Goal: Information Seeking & Learning: Understand process/instructions

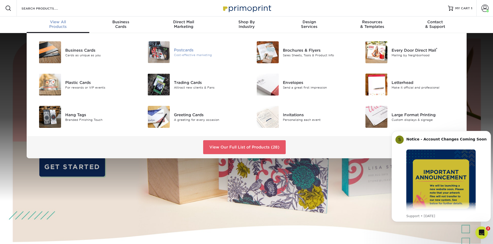
click at [162, 55] on img at bounding box center [159, 52] width 22 height 22
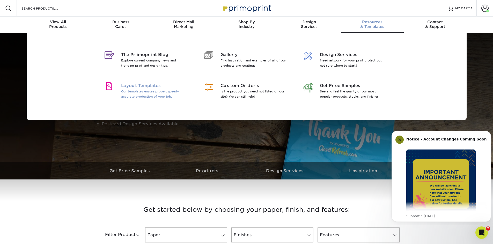
click at [143, 94] on p "Our templates ensure proper, speedy, accurate production of your job." at bounding box center [154, 94] width 67 height 10
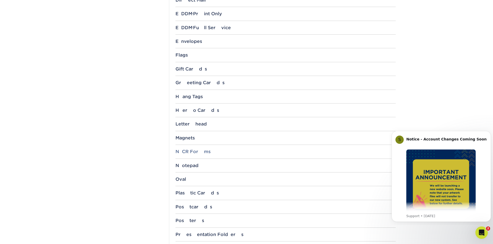
scroll to position [362, 0]
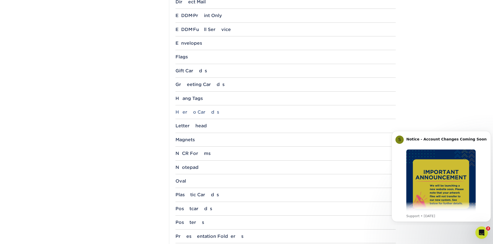
click at [188, 114] on div "Hero Cards" at bounding box center [285, 112] width 220 height 5
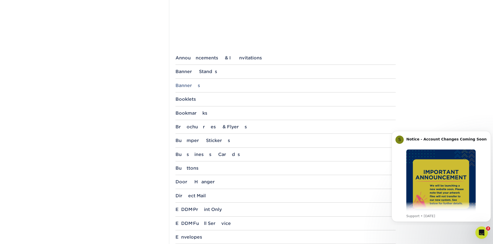
scroll to position [155, 0]
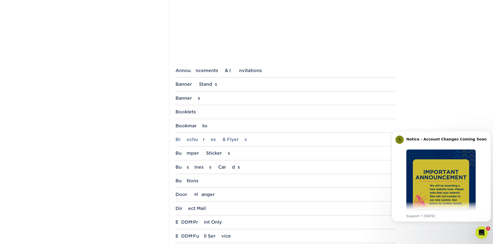
click at [193, 139] on div "Brochures & Flyers" at bounding box center [285, 139] width 220 height 5
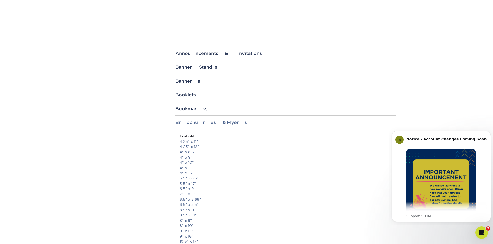
scroll to position [207, 0]
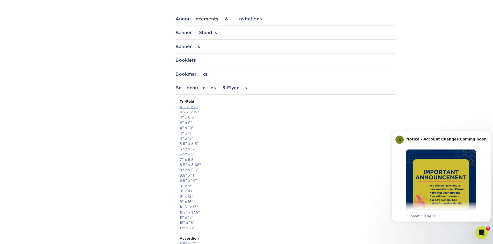
click at [187, 108] on link "4.25" x 11"" at bounding box center [189, 107] width 19 height 4
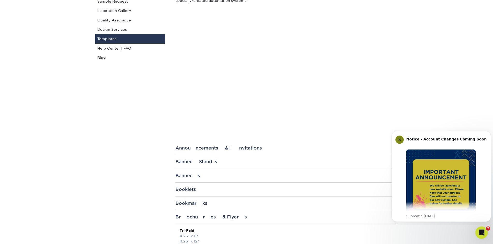
scroll to position [52, 0]
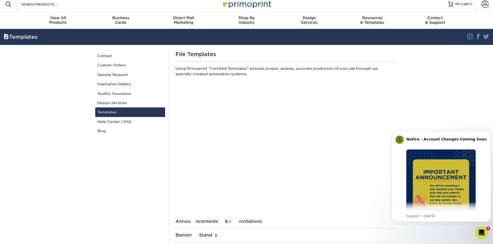
scroll to position [0, 0]
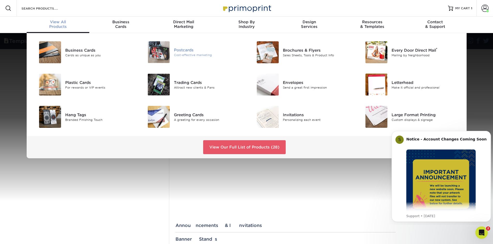
click at [165, 52] on img at bounding box center [159, 52] width 22 height 22
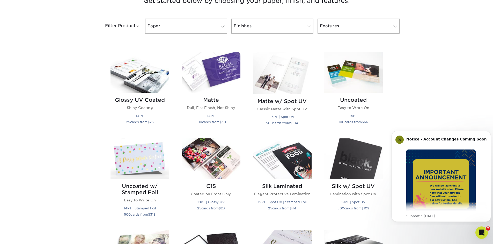
scroll to position [259, 0]
